Goal: Register for event/course

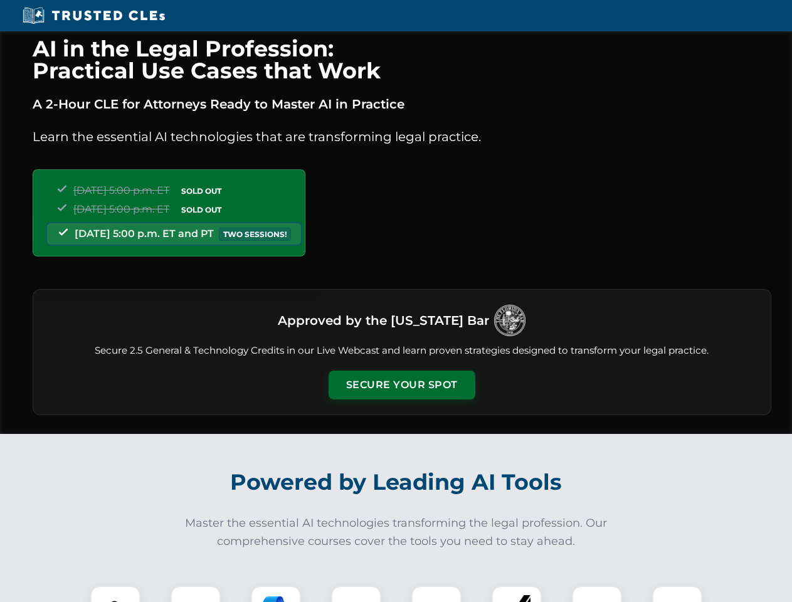
click at [402, 385] on button "Secure Your Spot" at bounding box center [402, 385] width 147 height 29
click at [115, 594] on img at bounding box center [115, 611] width 36 height 36
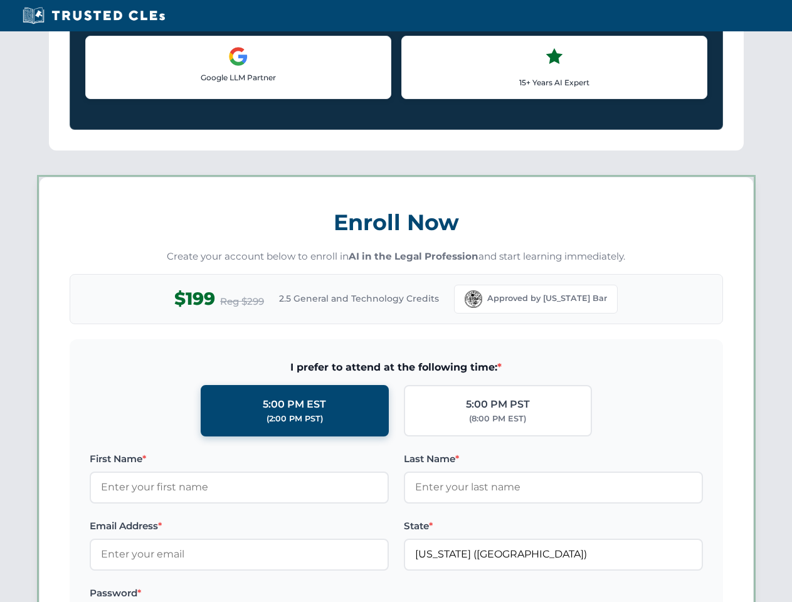
click at [276, 594] on label "Password *" at bounding box center [239, 593] width 299 height 15
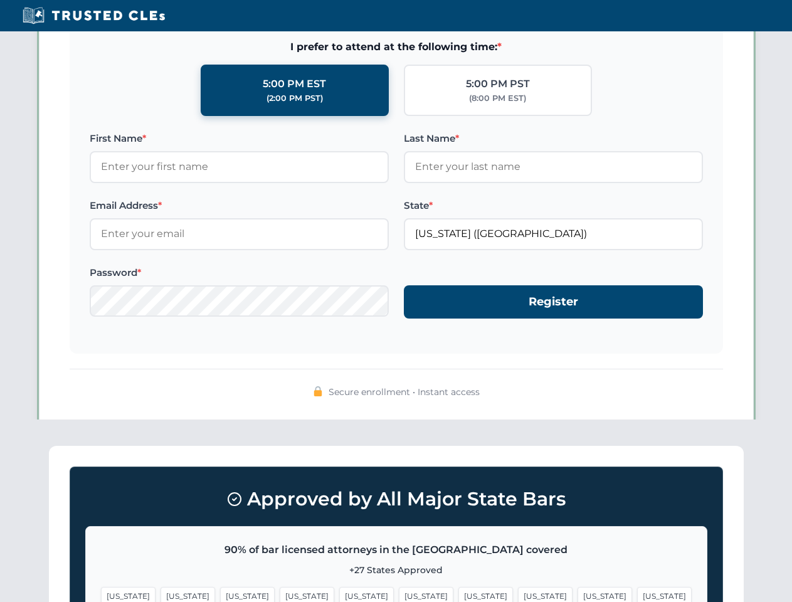
click at [578, 594] on span "[US_STATE]" at bounding box center [605, 596] width 55 height 18
